Goal: Task Accomplishment & Management: Manage account settings

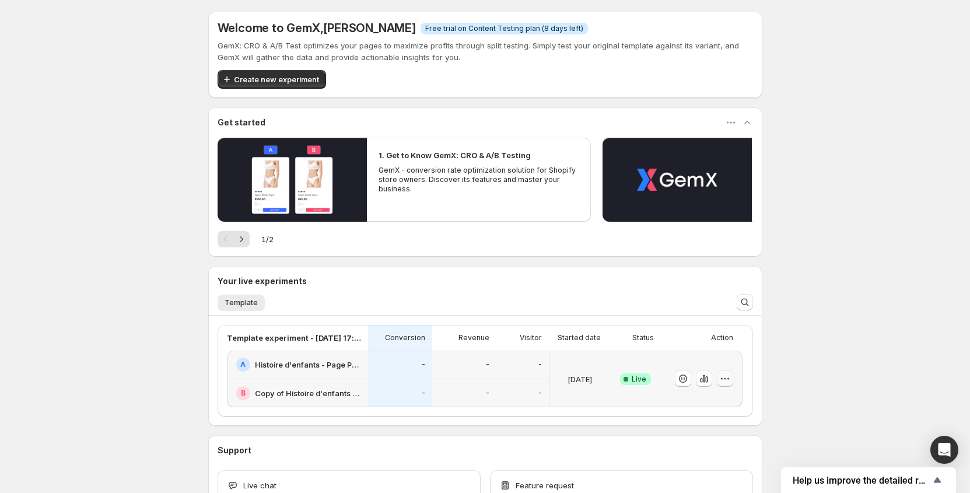
click at [726, 376] on icon "button" at bounding box center [725, 379] width 12 height 12
click at [736, 292] on button "Edit" at bounding box center [731, 285] width 144 height 19
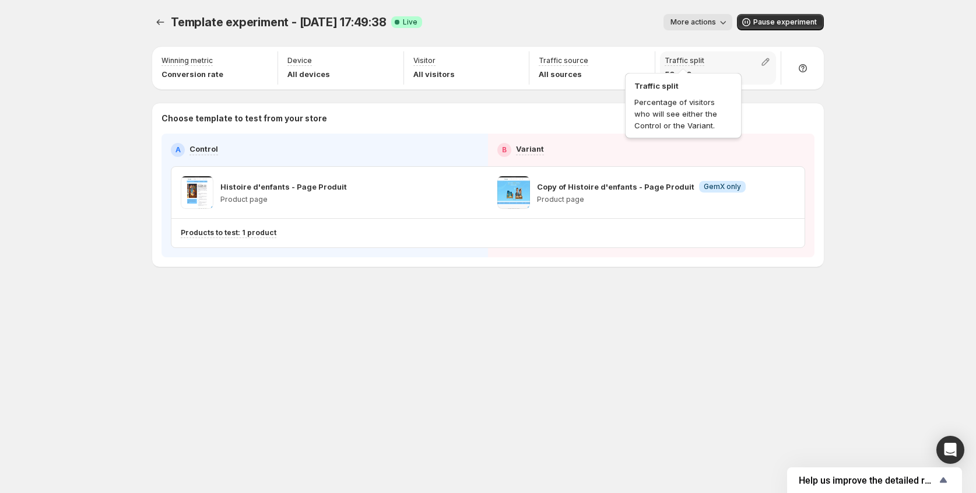
click at [695, 62] on p "Traffic split" at bounding box center [685, 60] width 40 height 9
click at [768, 63] on icon "button" at bounding box center [766, 62] width 12 height 12
drag, startPoint x: 767, startPoint y: 87, endPoint x: 717, endPoint y: 88, distance: 49.6
click at [717, 88] on input "range" at bounding box center [766, 87] width 168 height 16
drag, startPoint x: 699, startPoint y: 87, endPoint x: 662, endPoint y: 88, distance: 37.3
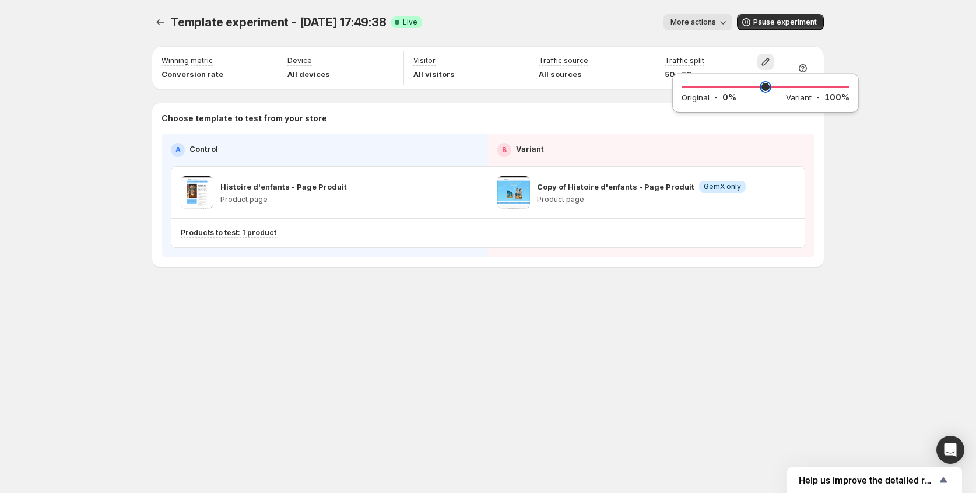
click at [682, 88] on input "range" at bounding box center [766, 87] width 168 height 16
drag, startPoint x: 692, startPoint y: 89, endPoint x: 702, endPoint y: 87, distance: 10.0
type input "**"
click at [702, 87] on input "range" at bounding box center [766, 87] width 168 height 16
click at [865, 159] on div "Template experiment - [DATE] 17:49:38. This page is ready Template experiment -…" at bounding box center [488, 246] width 976 height 493
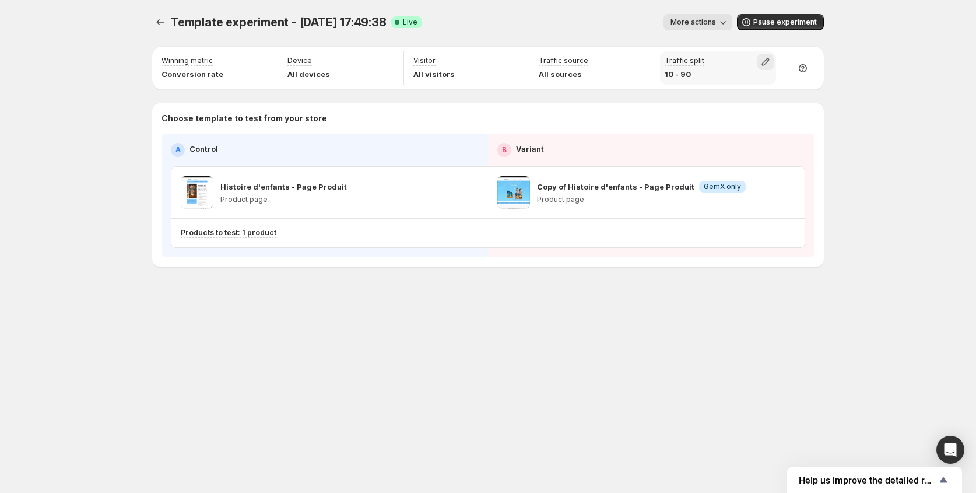
click at [763, 62] on icon "button" at bounding box center [766, 62] width 8 height 8
click at [924, 181] on div "Template experiment - [DATE] 17:49:38. This page is ready Template experiment -…" at bounding box center [488, 246] width 976 height 493
click at [689, 24] on span "More actions" at bounding box center [693, 21] width 45 height 9
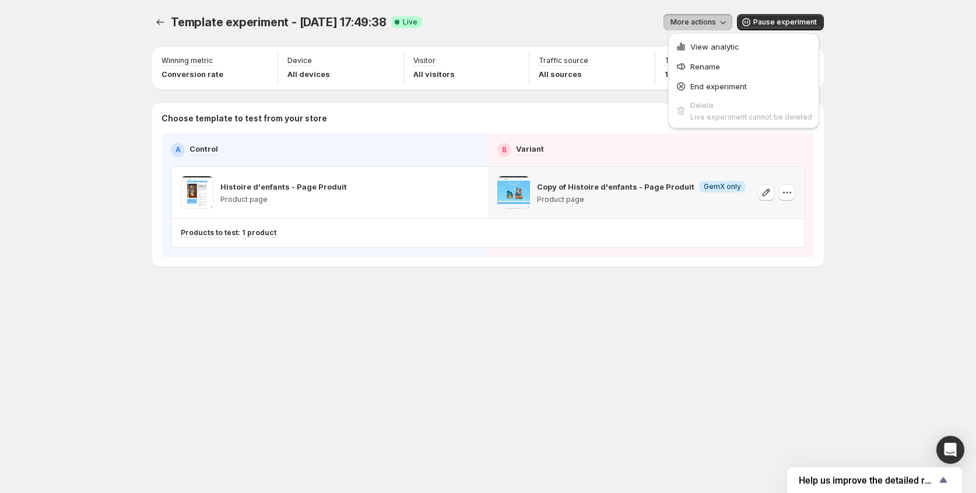
drag, startPoint x: 644, startPoint y: 180, endPoint x: 631, endPoint y: 190, distance: 16.6
click at [642, 180] on div "Copy of Histoire d'enfants - Page Produit Info GemX only Product page" at bounding box center [641, 192] width 209 height 33
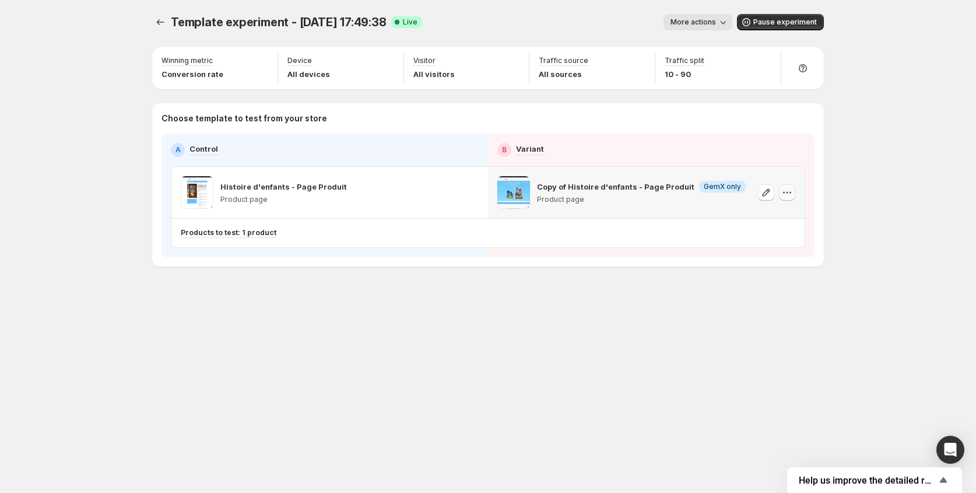
click at [787, 192] on icon "button" at bounding box center [788, 193] width 2 height 2
click at [768, 252] on span "Copy ID 581691880954135279" at bounding box center [798, 251] width 132 height 22
click at [766, 191] on icon "button" at bounding box center [767, 192] width 8 height 8
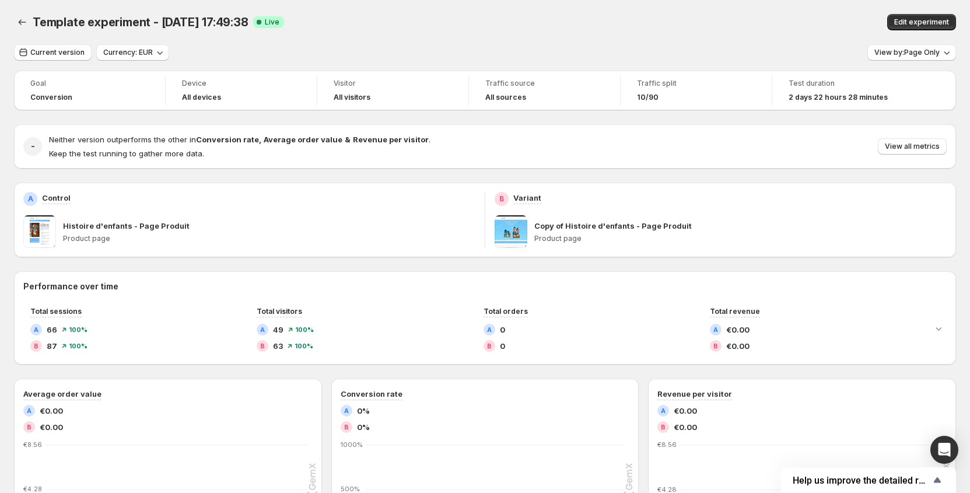
click at [655, 83] on span "Traffic split" at bounding box center [696, 83] width 118 height 9
click at [651, 96] on span "10/90" at bounding box center [648, 97] width 22 height 9
click at [927, 23] on span "Edit experiment" at bounding box center [921, 21] width 55 height 9
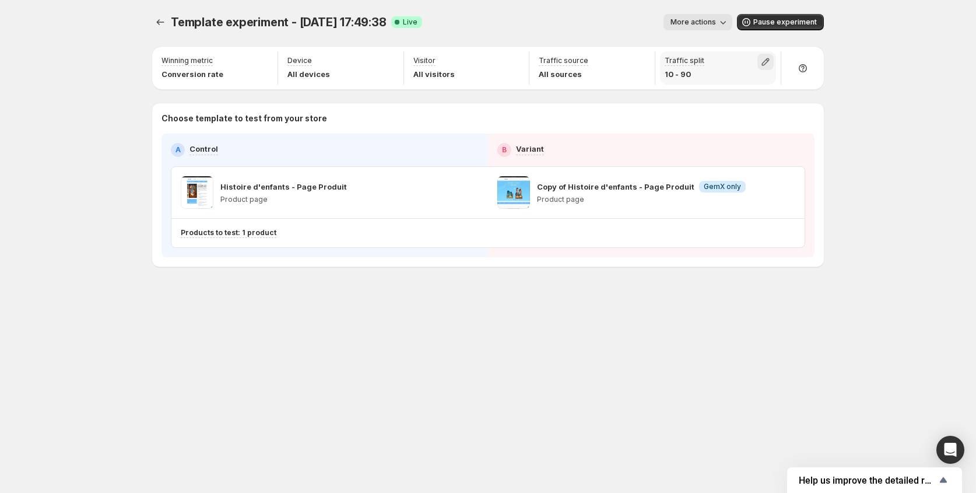
click at [763, 56] on icon "button" at bounding box center [766, 62] width 12 height 12
drag, startPoint x: 702, startPoint y: 87, endPoint x: 646, endPoint y: 87, distance: 56.0
type input "*"
click at [682, 87] on input "range" at bounding box center [766, 87] width 168 height 16
click at [898, 151] on div "Template experiment - Aug 26, 17:49:38. This page is ready Template experiment …" at bounding box center [488, 246] width 976 height 493
